Goal: Find specific page/section: Find specific page/section

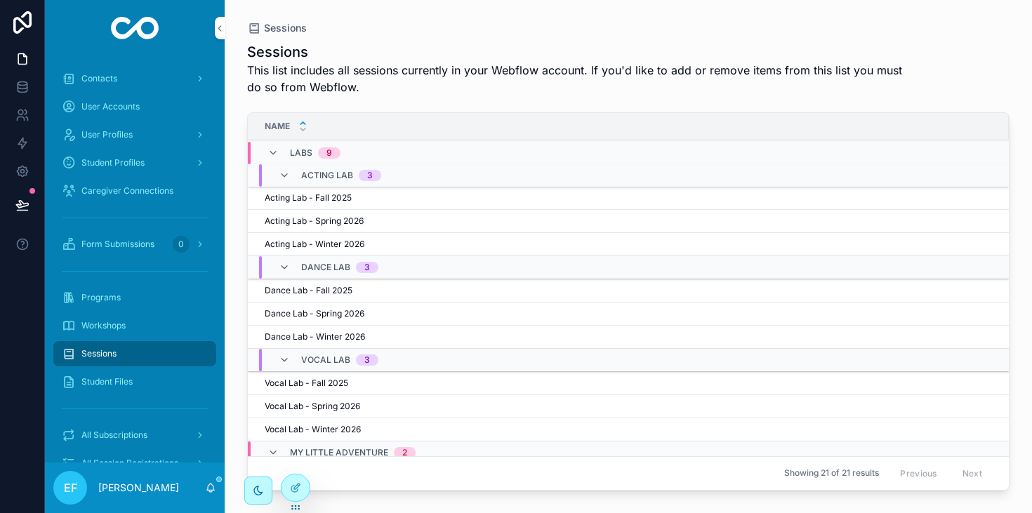
click at [279, 193] on span "Acting Lab - Fall 2025" at bounding box center [308, 197] width 87 height 11
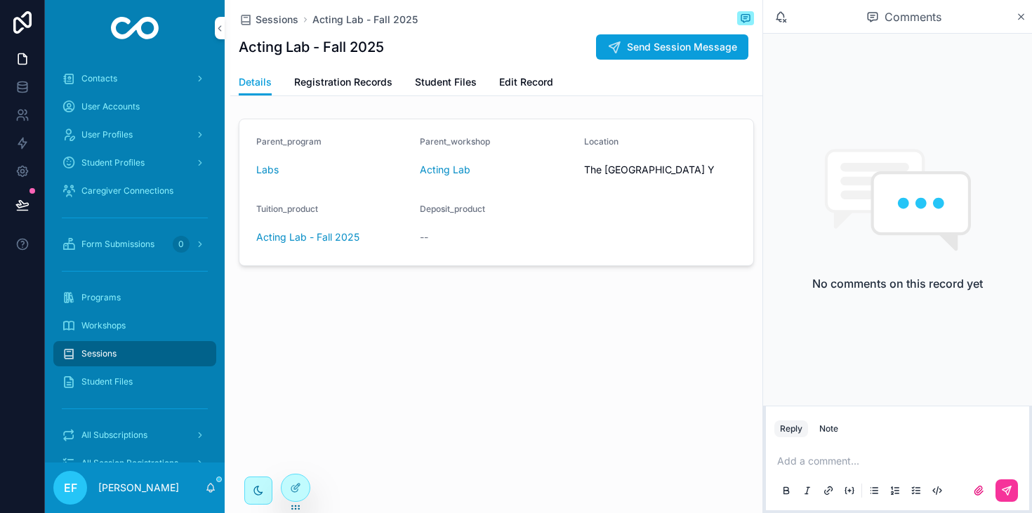
click at [335, 86] on span "Registration Records" at bounding box center [343, 82] width 98 height 14
